Goal: Task Accomplishment & Management: Manage account settings

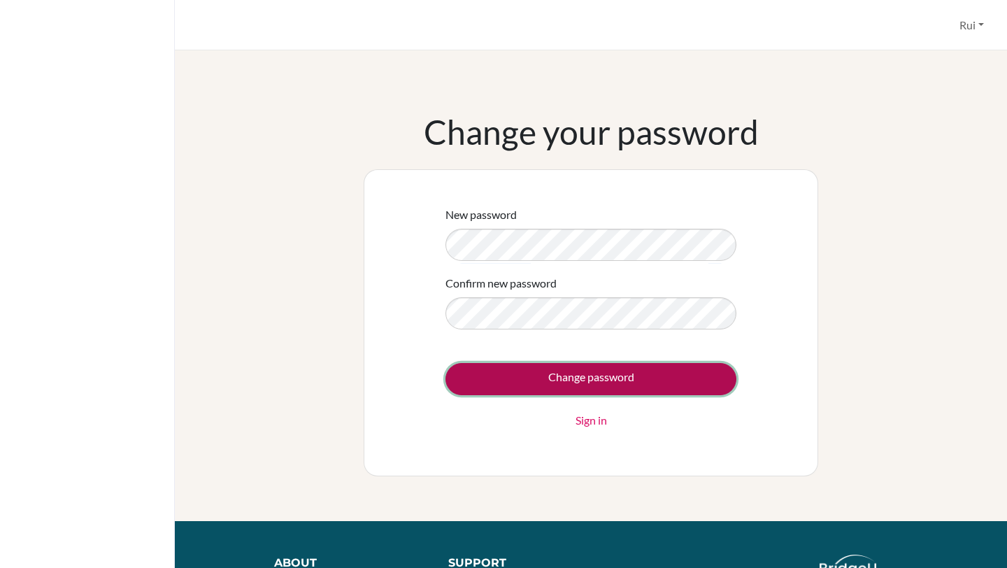
click at [554, 386] on input "Change password" at bounding box center [590, 379] width 291 height 32
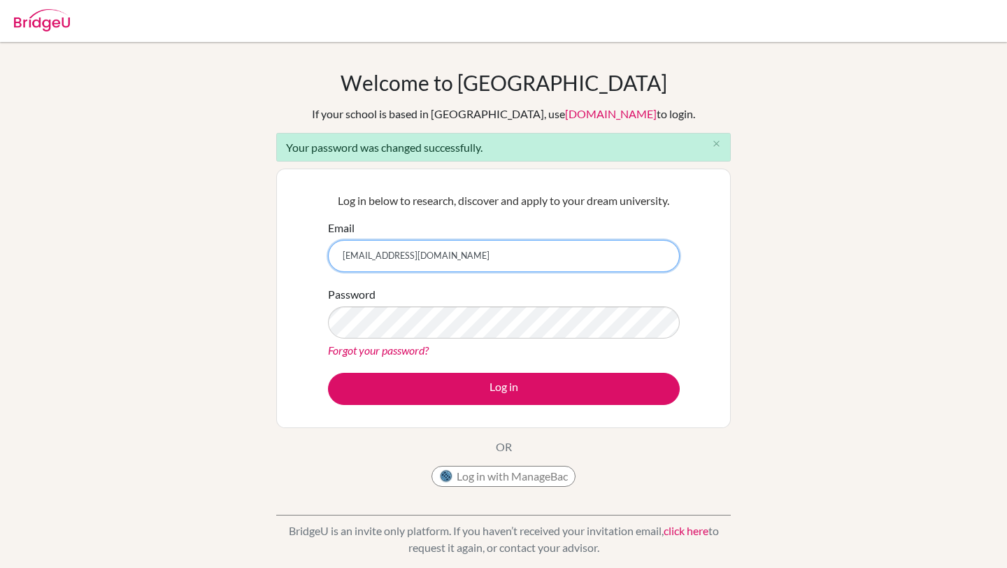
type input "rui.shimono@marist.ac.jp"
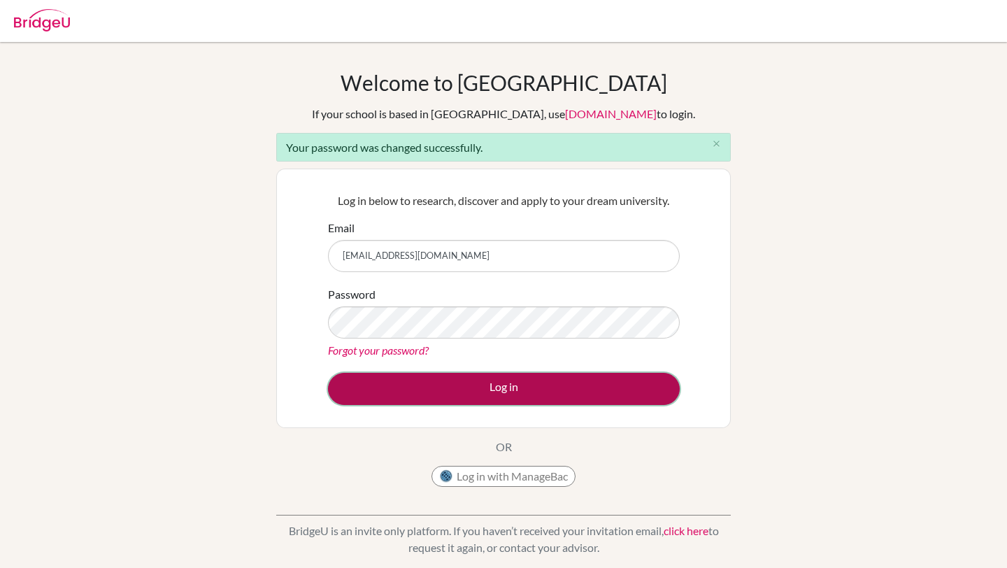
click at [382, 398] on button "Log in" at bounding box center [504, 389] width 352 height 32
